Goal: Task Accomplishment & Management: Manage account settings

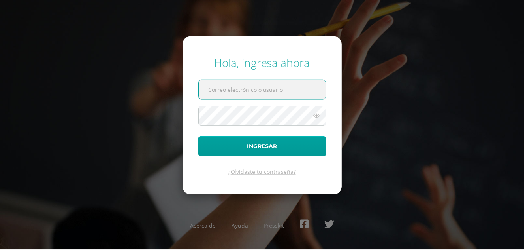
click at [238, 100] on input "text" at bounding box center [264, 89] width 128 height 19
type input "[DOMAIN_NAME][EMAIL_ADDRESS][DOMAIN_NAME]"
click at [200, 137] on button "Ingresar" at bounding box center [264, 147] width 129 height 20
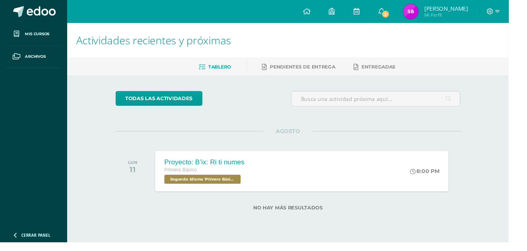
click at [408, 12] on link "2" at bounding box center [395, 12] width 25 height 24
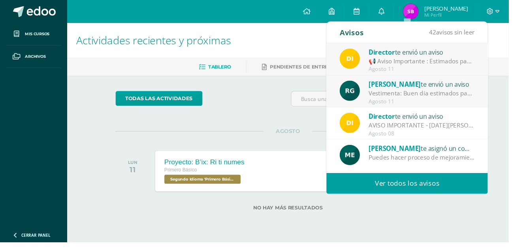
click at [455, 87] on div "[PERSON_NAME] te envió un aviso" at bounding box center [437, 87] width 110 height 10
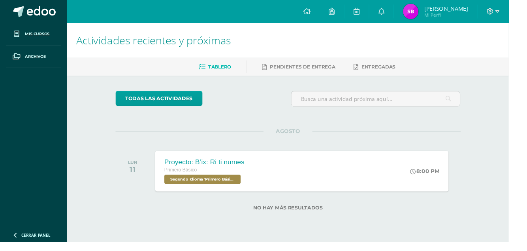
click at [408, 13] on link "0" at bounding box center [395, 12] width 25 height 24
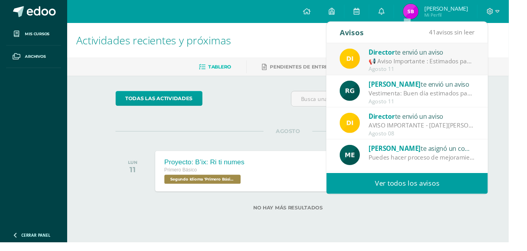
click at [451, 89] on div "Rosana Gómez te envió un aviso" at bounding box center [437, 87] width 110 height 10
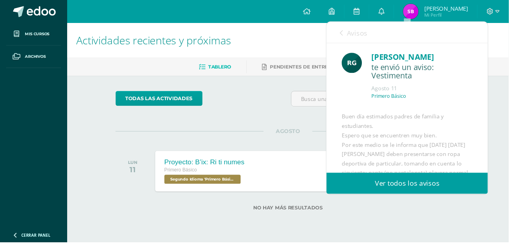
scroll to position [69, 0]
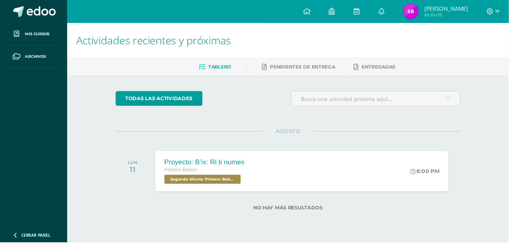
click at [511, 127] on div "Actividades recientes y próximas Tablero Pendientes de entrega Entregadas todas…" at bounding box center [299, 133] width 458 height 219
click at [367, 175] on div "Proyecto: B’ix: Ri ti numes Primero Básico Segundo Idioma 'Primero Básico A' 8:…" at bounding box center [313, 177] width 304 height 42
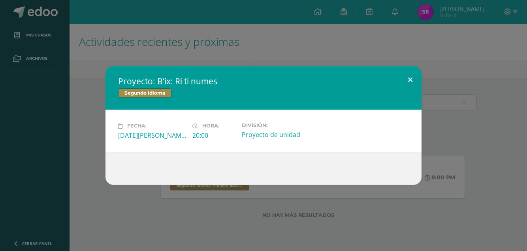
click at [411, 89] on button at bounding box center [410, 79] width 23 height 27
